Goal: Navigation & Orientation: Find specific page/section

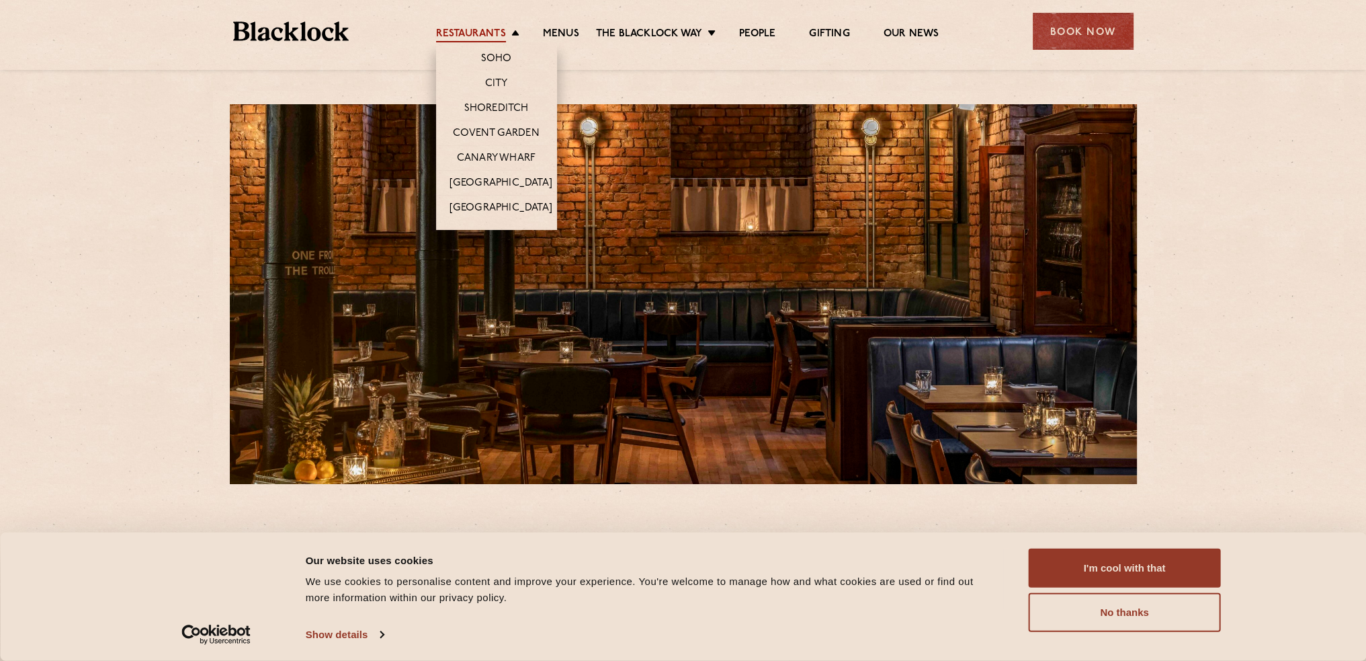
click at [480, 36] on link "Restaurants" at bounding box center [471, 35] width 70 height 15
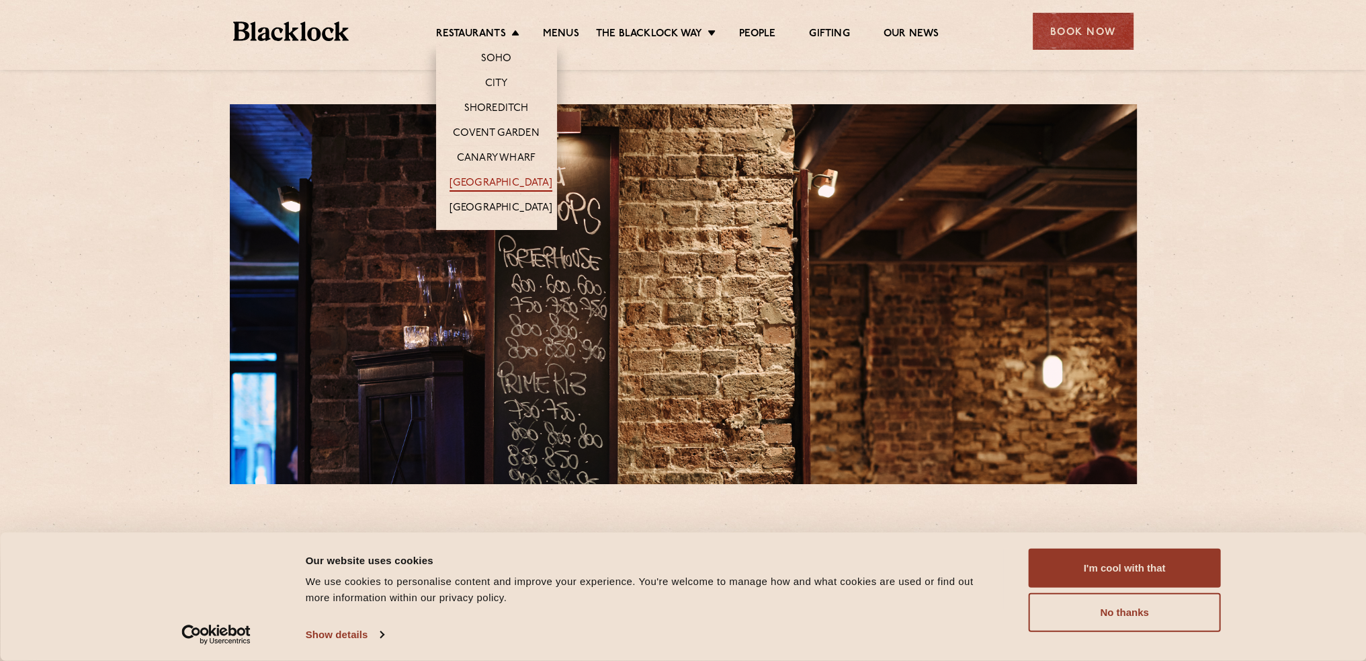
click at [513, 182] on link "[GEOGRAPHIC_DATA]" at bounding box center [501, 184] width 103 height 15
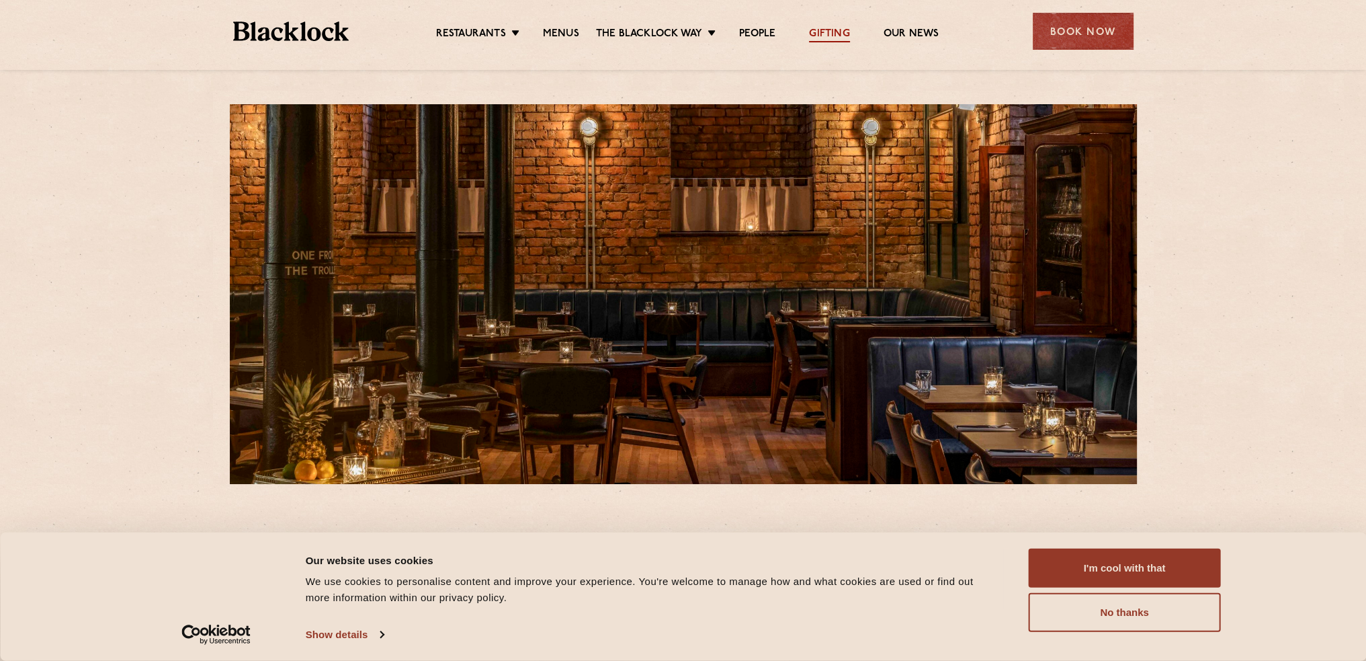
click at [830, 34] on link "Gifting" at bounding box center [829, 35] width 40 height 15
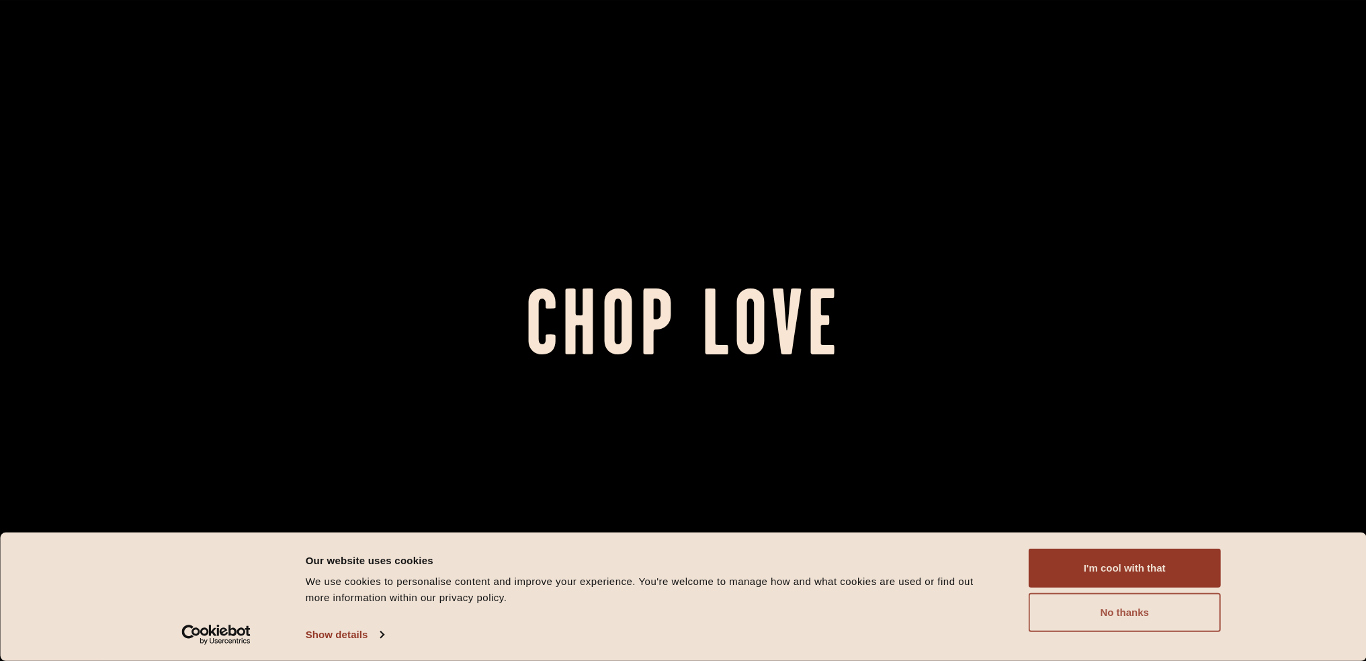
click at [1140, 610] on button "No thanks" at bounding box center [1125, 612] width 192 height 39
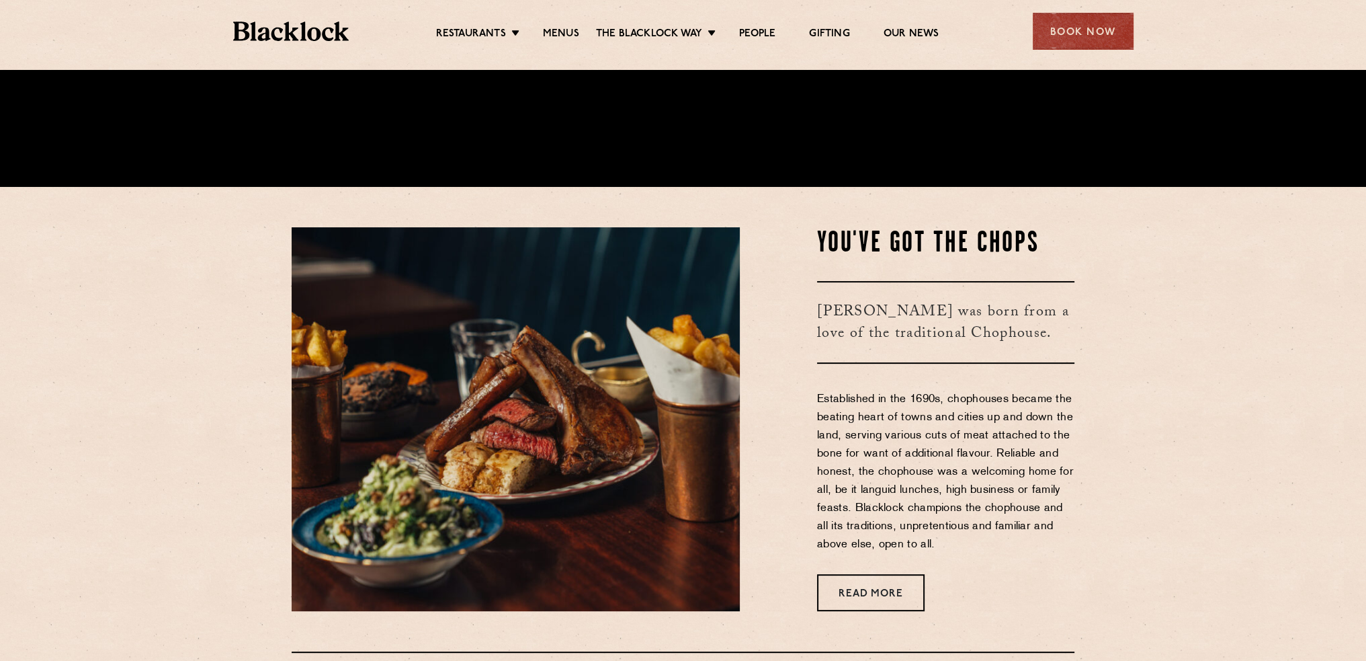
scroll to position [470, 0]
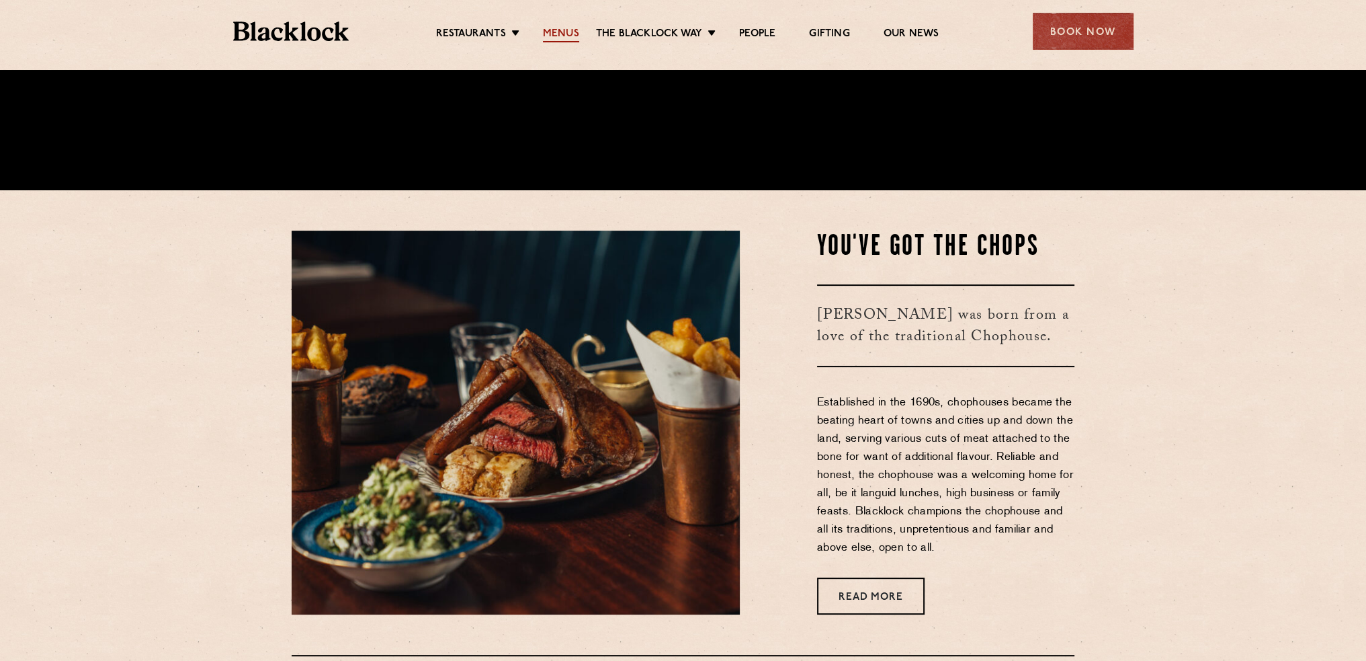
click at [568, 28] on link "Menus" at bounding box center [561, 35] width 36 height 15
